Goal: Task Accomplishment & Management: Manage account settings

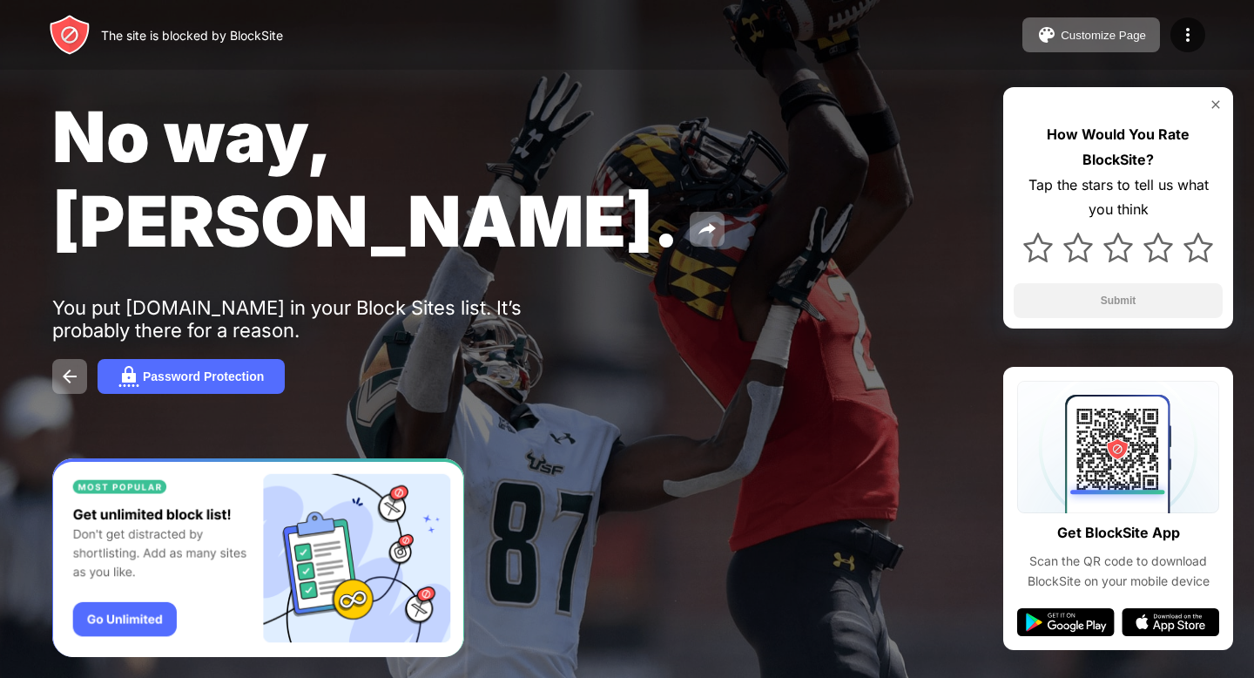
drag, startPoint x: 796, startPoint y: 233, endPoint x: 1082, endPoint y: 352, distance: 309.2
click at [1082, 352] on div "No way, [PERSON_NAME]. You put [DOMAIN_NAME] in your Block Sites list. It’s pro…" at bounding box center [627, 244] width 1254 height 488
